Goal: Information Seeking & Learning: Learn about a topic

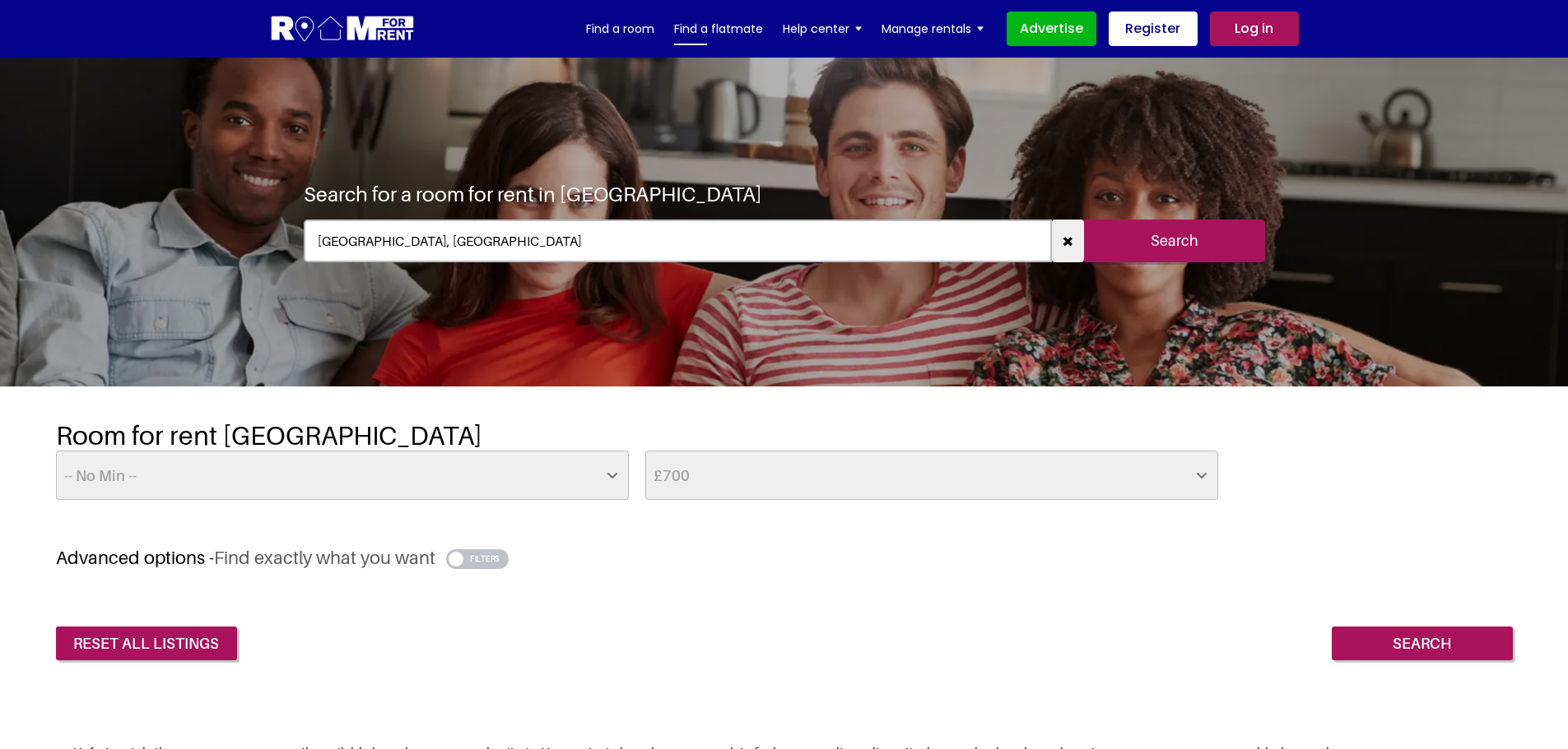
click at [718, 31] on link "Find a flatmate" at bounding box center [718, 29] width 88 height 25
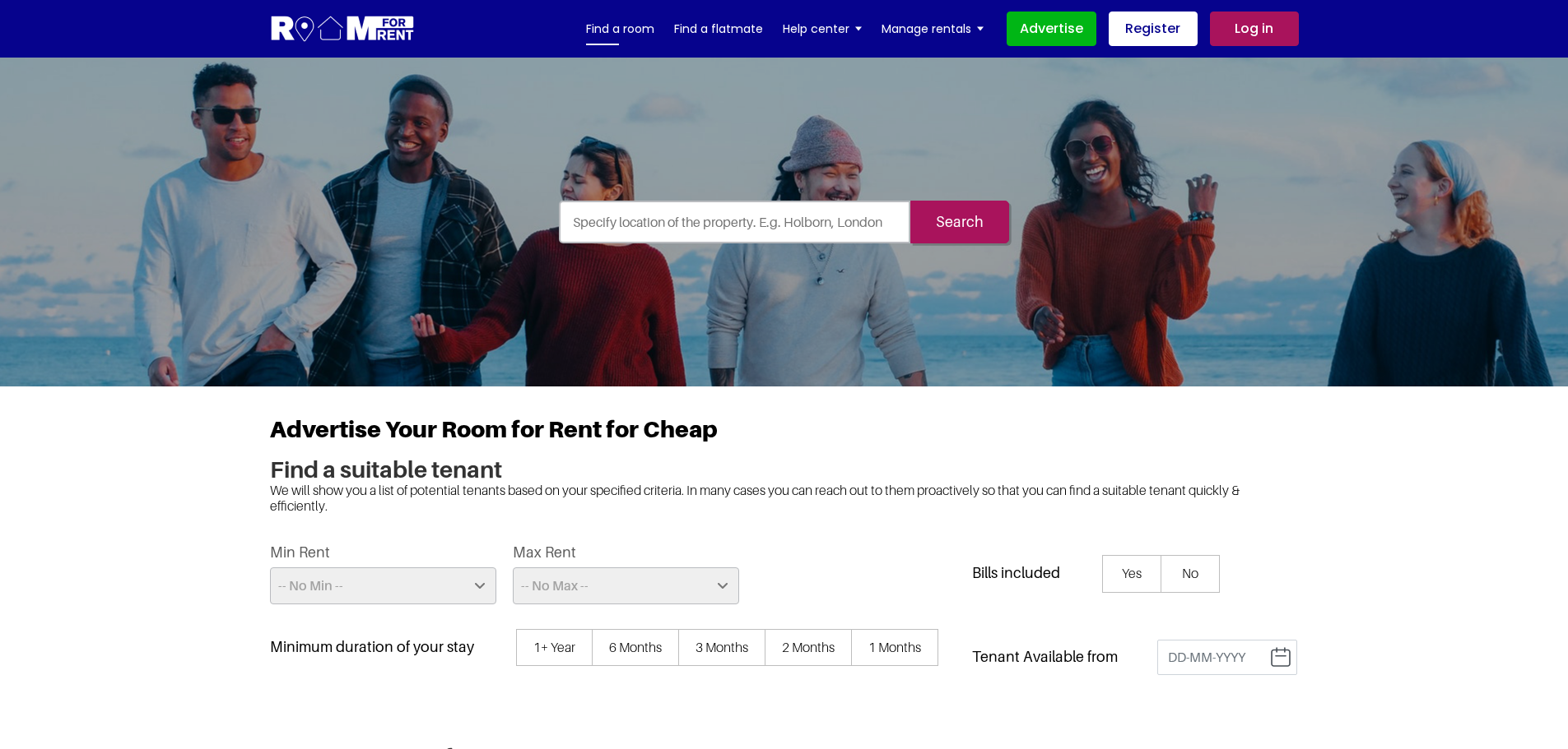
click at [645, 25] on link "Find a room" at bounding box center [620, 29] width 68 height 25
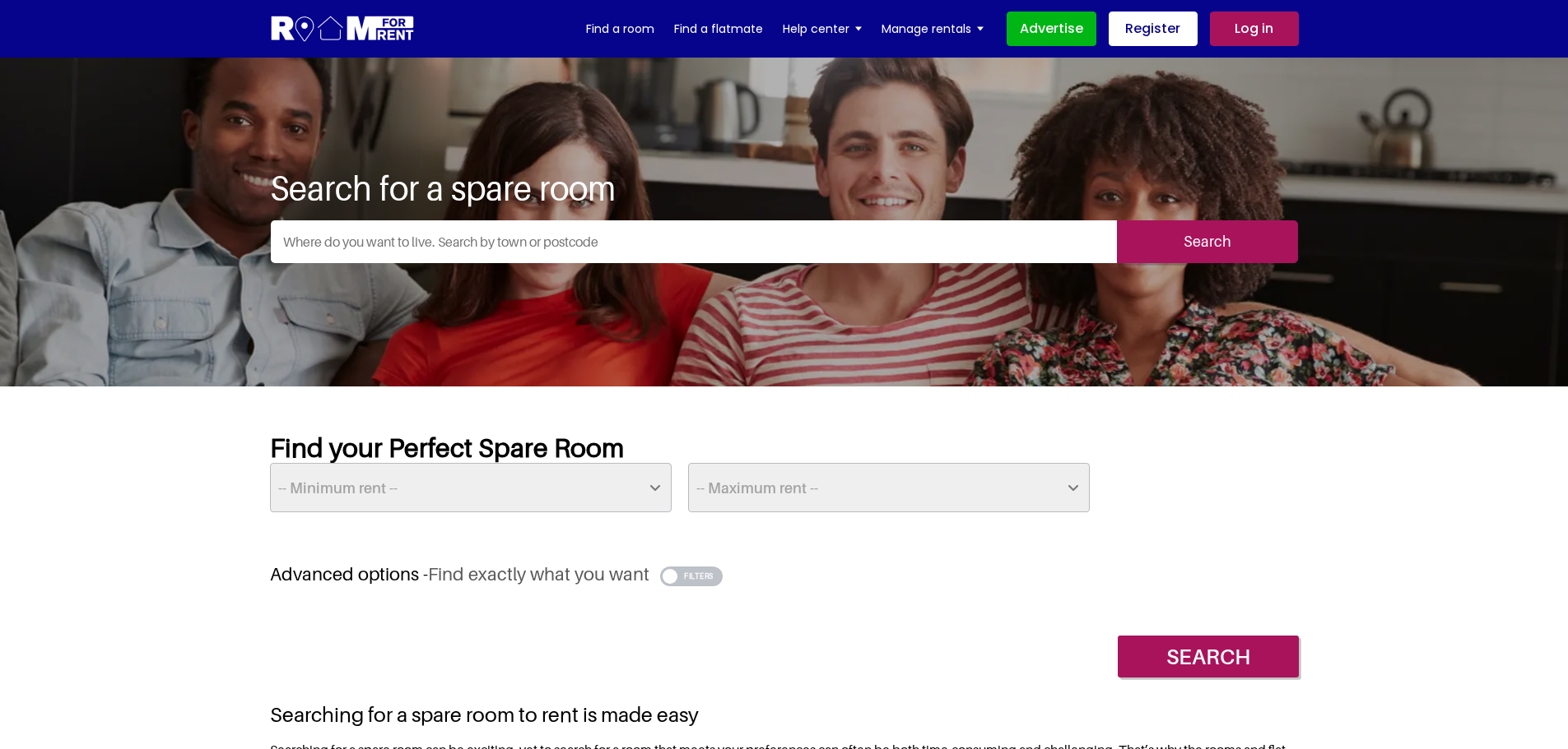
click at [1208, 255] on input "Search" at bounding box center [1207, 241] width 181 height 43
click at [430, 226] on input "text" at bounding box center [693, 241] width 846 height 43
click at [430, 245] on input "text" at bounding box center [693, 241] width 846 height 43
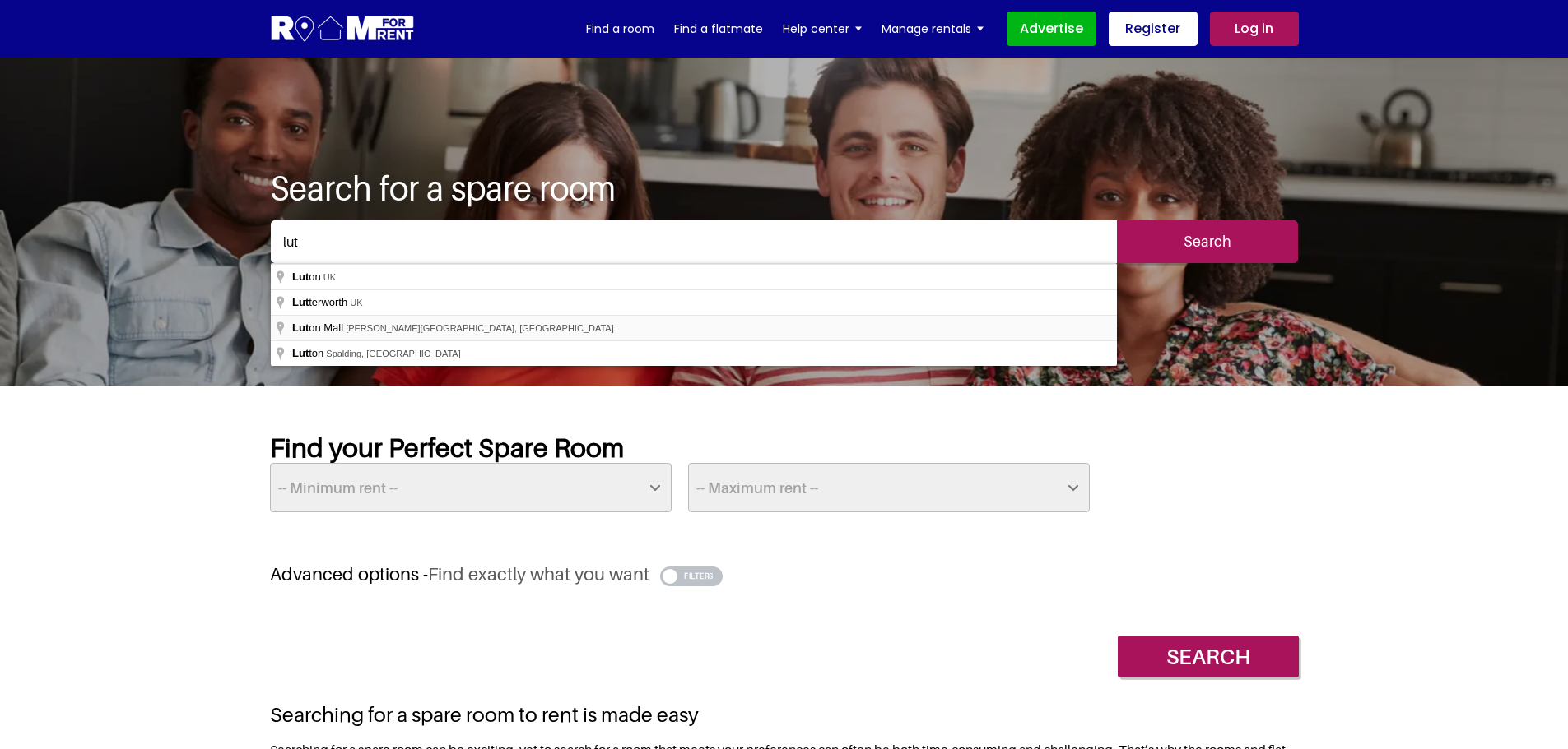
type input "[GEOGRAPHIC_DATA], [PERSON_NAME][GEOGRAPHIC_DATA], [GEOGRAPHIC_DATA], [GEOGRAPH…"
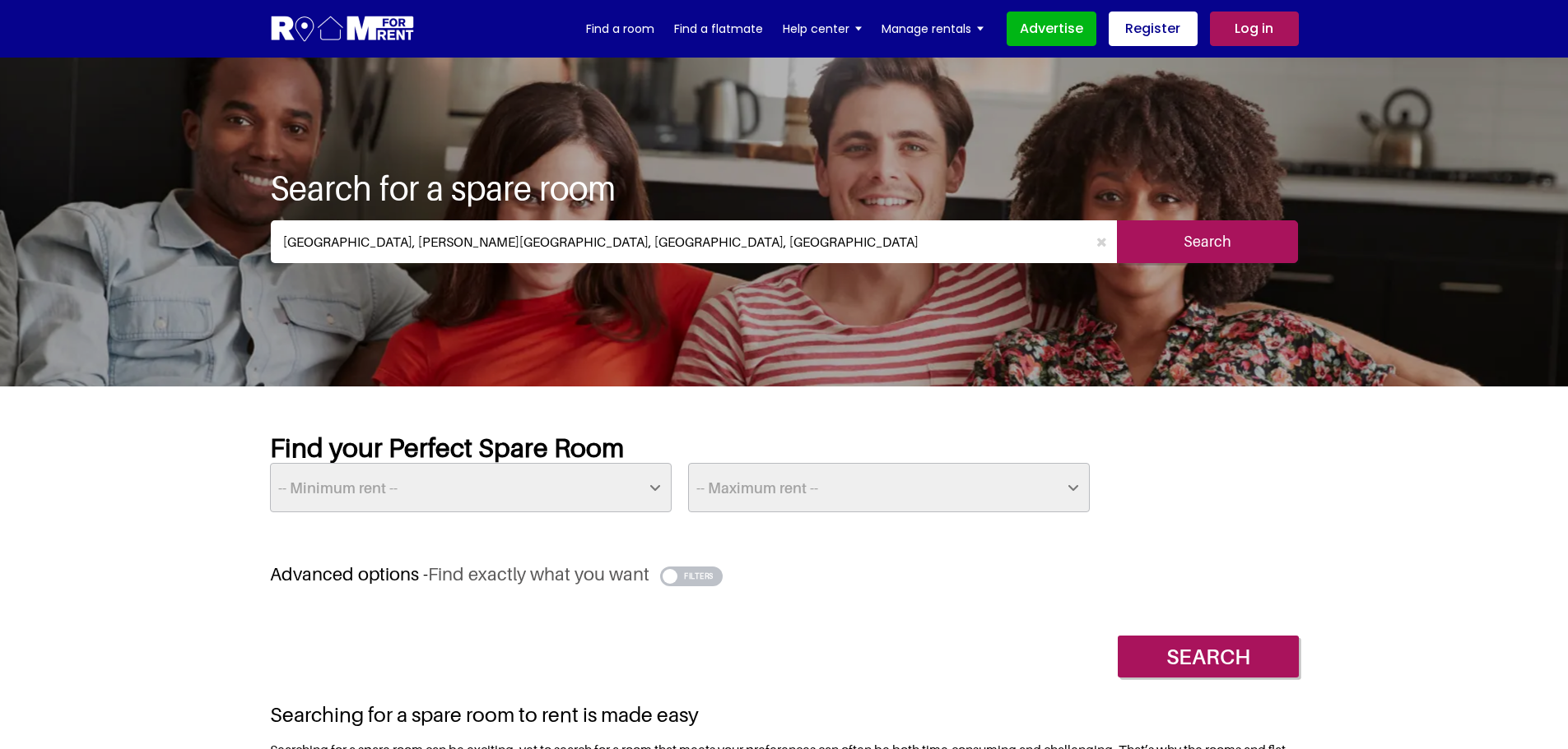
click at [1181, 244] on input "Search" at bounding box center [1207, 241] width 181 height 43
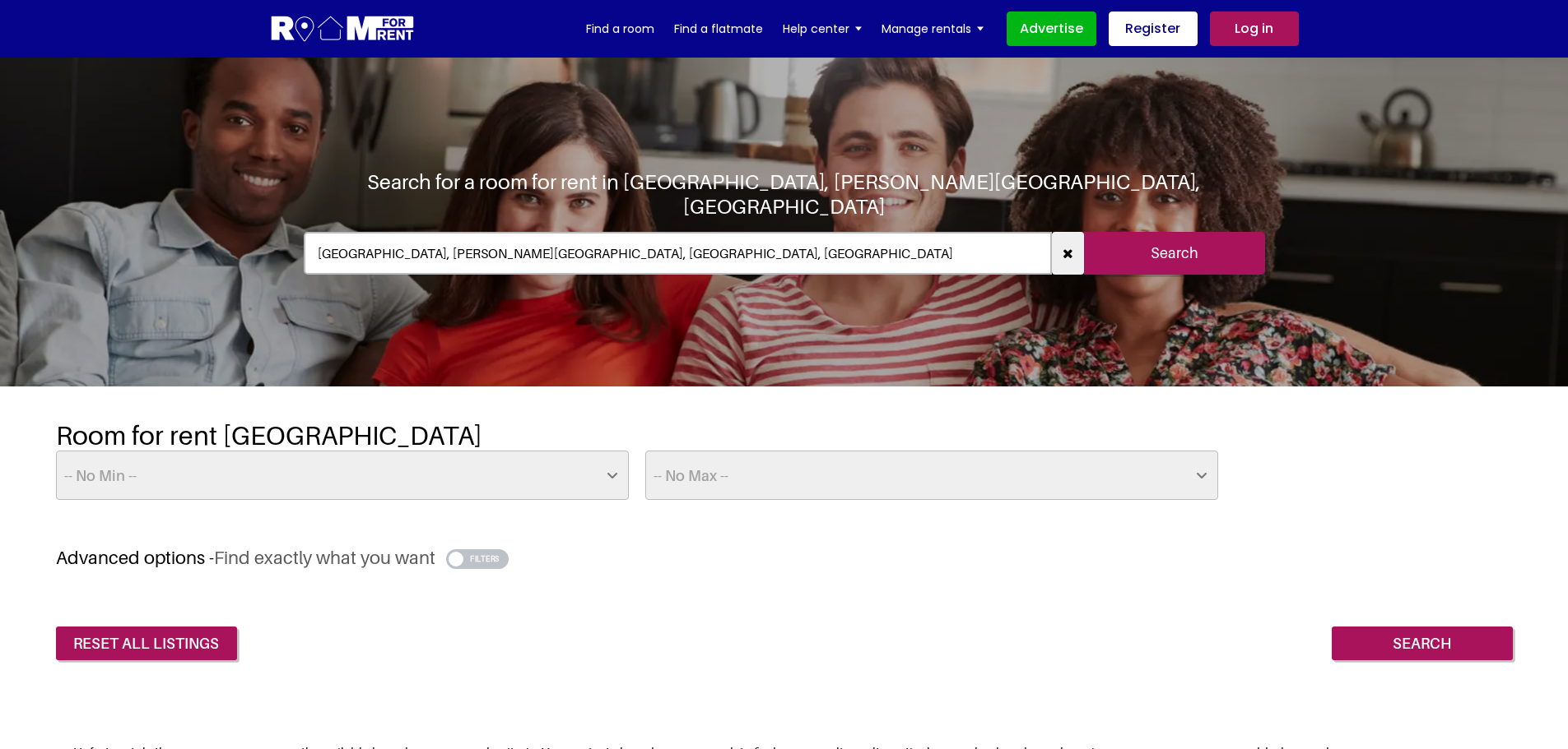
click at [812, 469] on select "-- No Max -- £50 £75 £100 £125 £150 £175 £200 £225 £250 £275 £300 £325 £350 £37…" at bounding box center [931, 475] width 572 height 49
select select "700"
click at [645, 450] on select "-- No Max -- £50 £75 £100 £125 £150 £175 £200 £225 £250 £275 £300 £325 £350 £37…" at bounding box center [931, 475] width 572 height 49
click at [1382, 649] on input "Search" at bounding box center [1422, 643] width 181 height 34
click at [1438, 640] on input "Search" at bounding box center [1422, 643] width 181 height 34
